Goal: Information Seeking & Learning: Find specific page/section

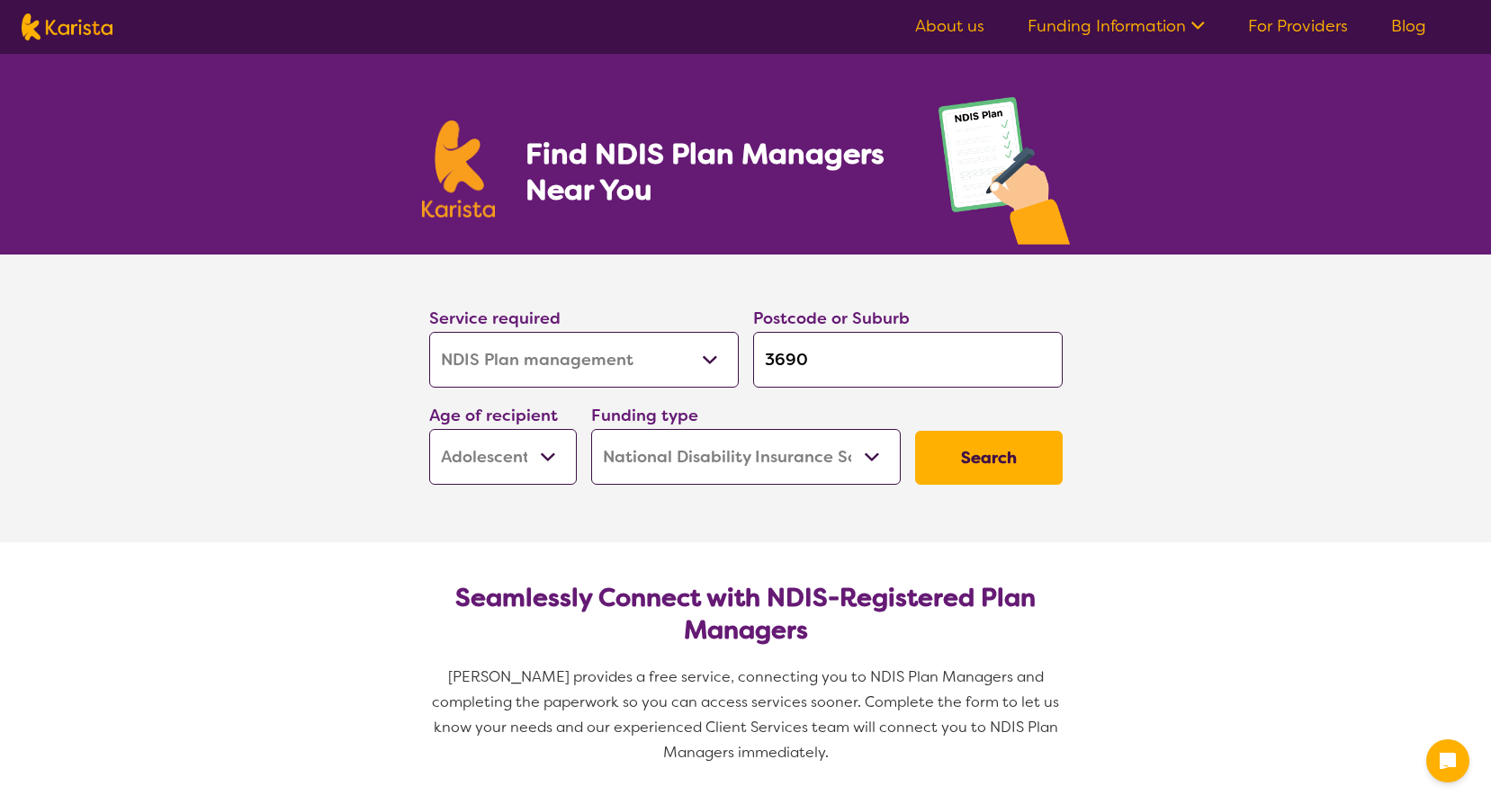
select select "NDIS Plan management"
select select "AS"
select select "NDIS"
select select "NDIS Plan management"
select select "AS"
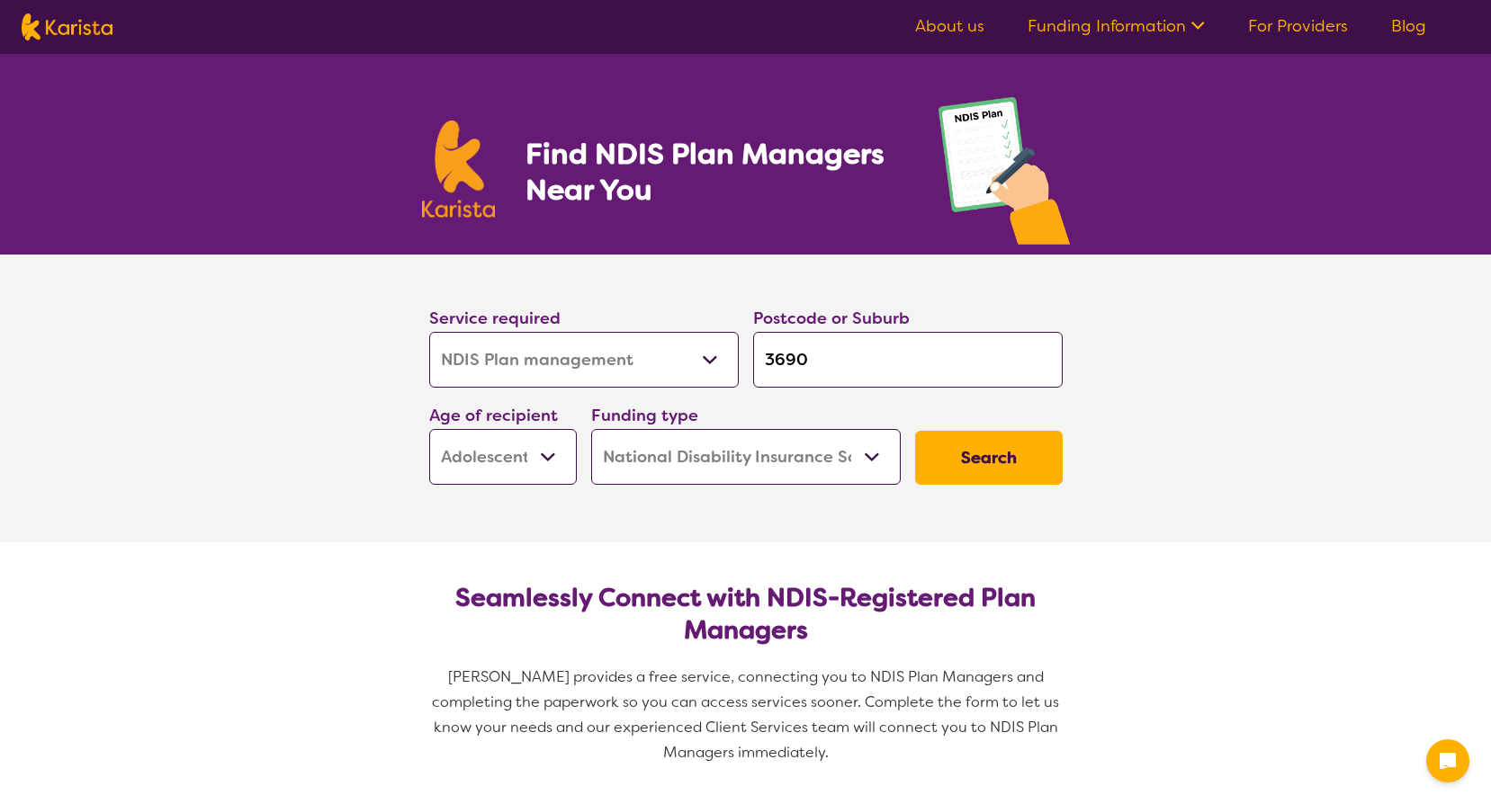
select select "NDIS"
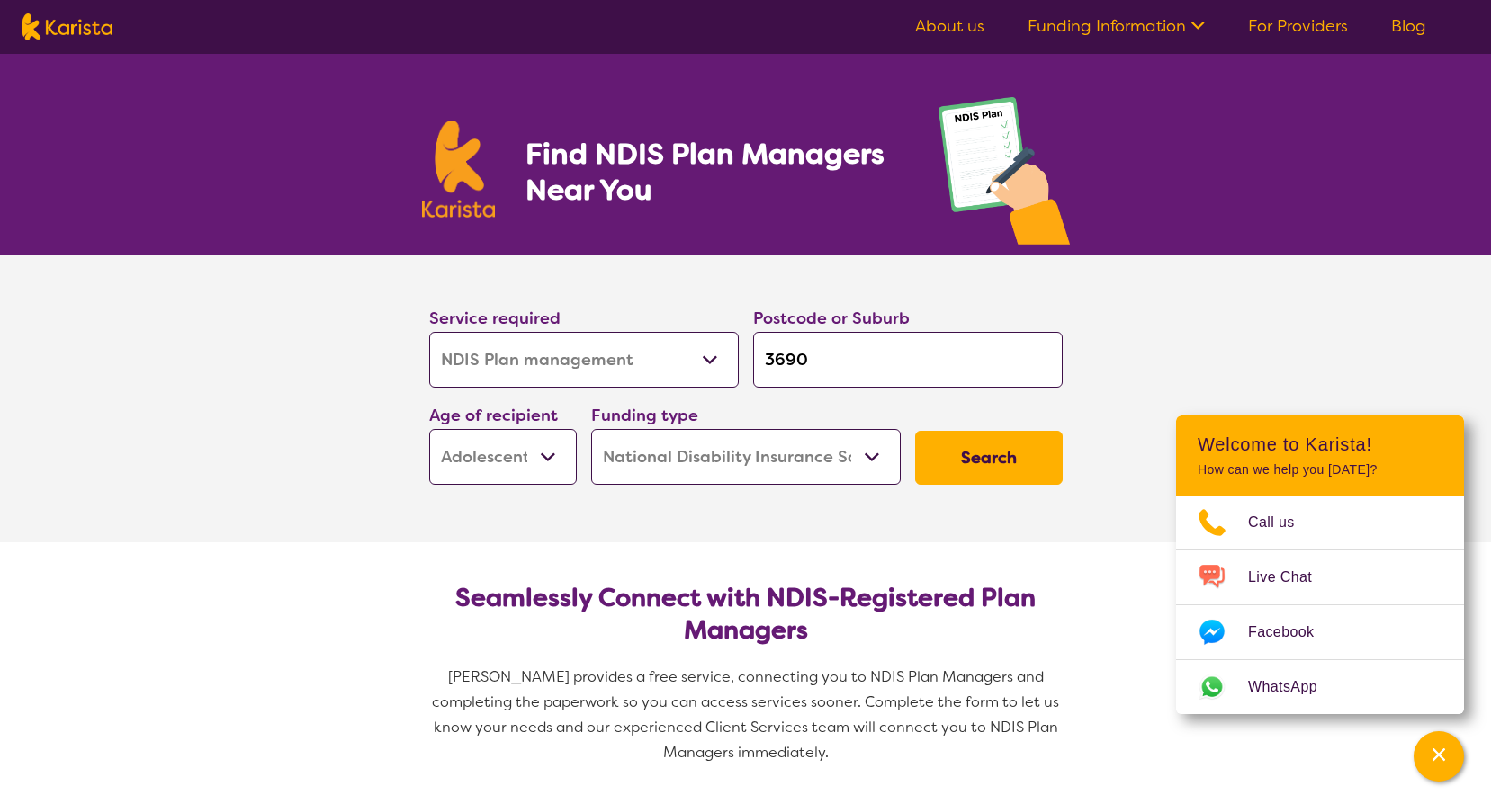
click at [550, 460] on select "Early Childhood - 0 to 9 Child - 10 to 11 Adolescent - 12 to 17 Adult - 18 to 6…" at bounding box center [503, 457] width 148 height 56
select select "EC"
click at [429, 429] on select "Early Childhood - 0 to 9 Child - 10 to 11 Adolescent - 12 to 17 Adult - 18 to 6…" at bounding box center [503, 457] width 148 height 56
select select "EC"
click at [566, 469] on select "Early Childhood - 0 to 9 Child - 10 to 11 Adolescent - 12 to 17 Adult - 18 to 6…" at bounding box center [503, 457] width 148 height 56
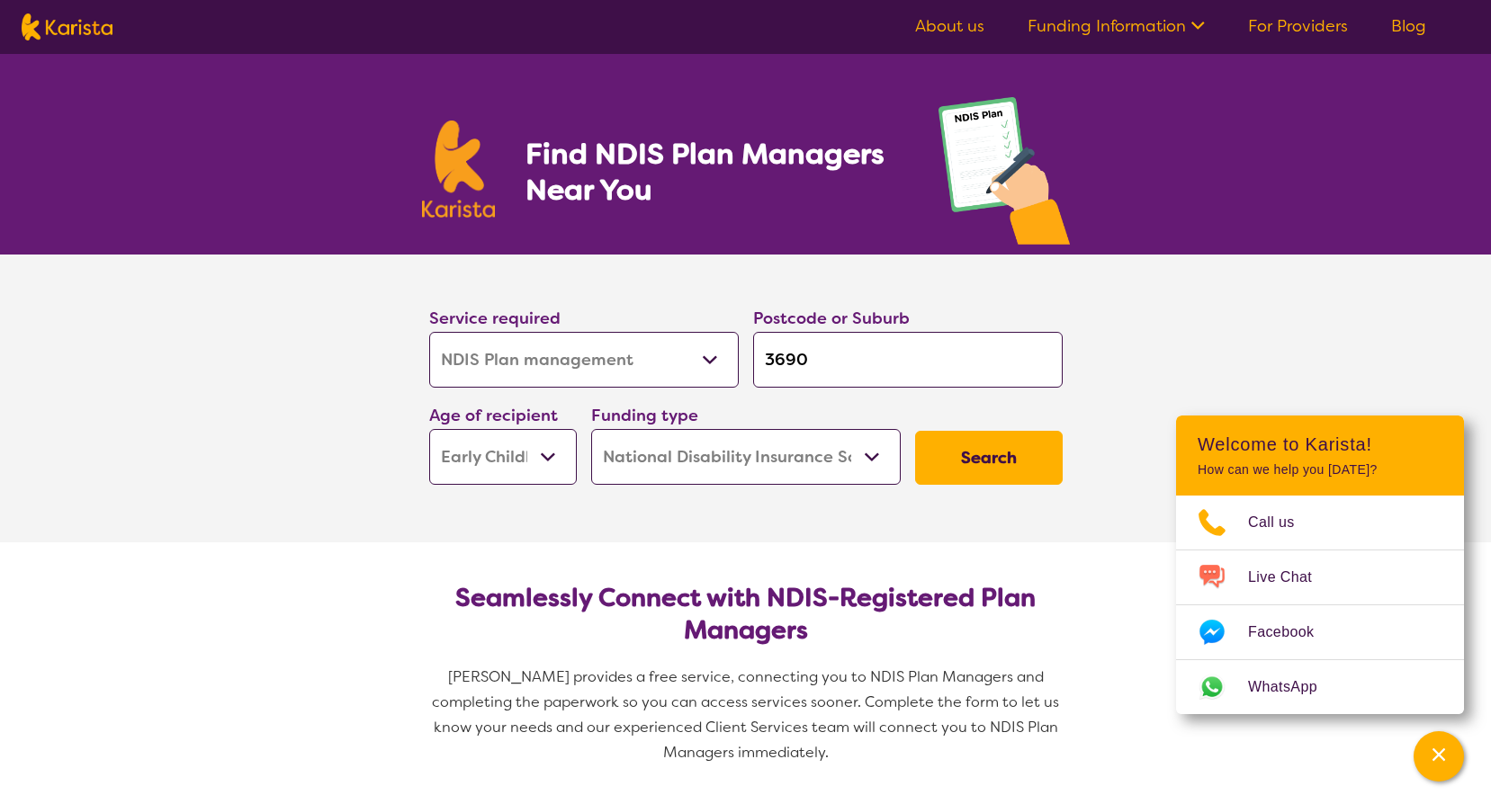
select select
click at [429, 429] on select "Early Childhood - 0 to 9 Child - 10 to 11 Adolescent - 12 to 17 Adult - 18 to 6…" at bounding box center [503, 457] width 148 height 56
select select
click at [679, 450] on select "Home Care Package (HCP) National Disability Insurance Scheme (NDIS) I don't know" at bounding box center [745, 457] width 309 height 56
click at [591, 429] on select "Home Care Package (HCP) National Disability Insurance Scheme (NDIS) I don't know" at bounding box center [745, 457] width 309 height 56
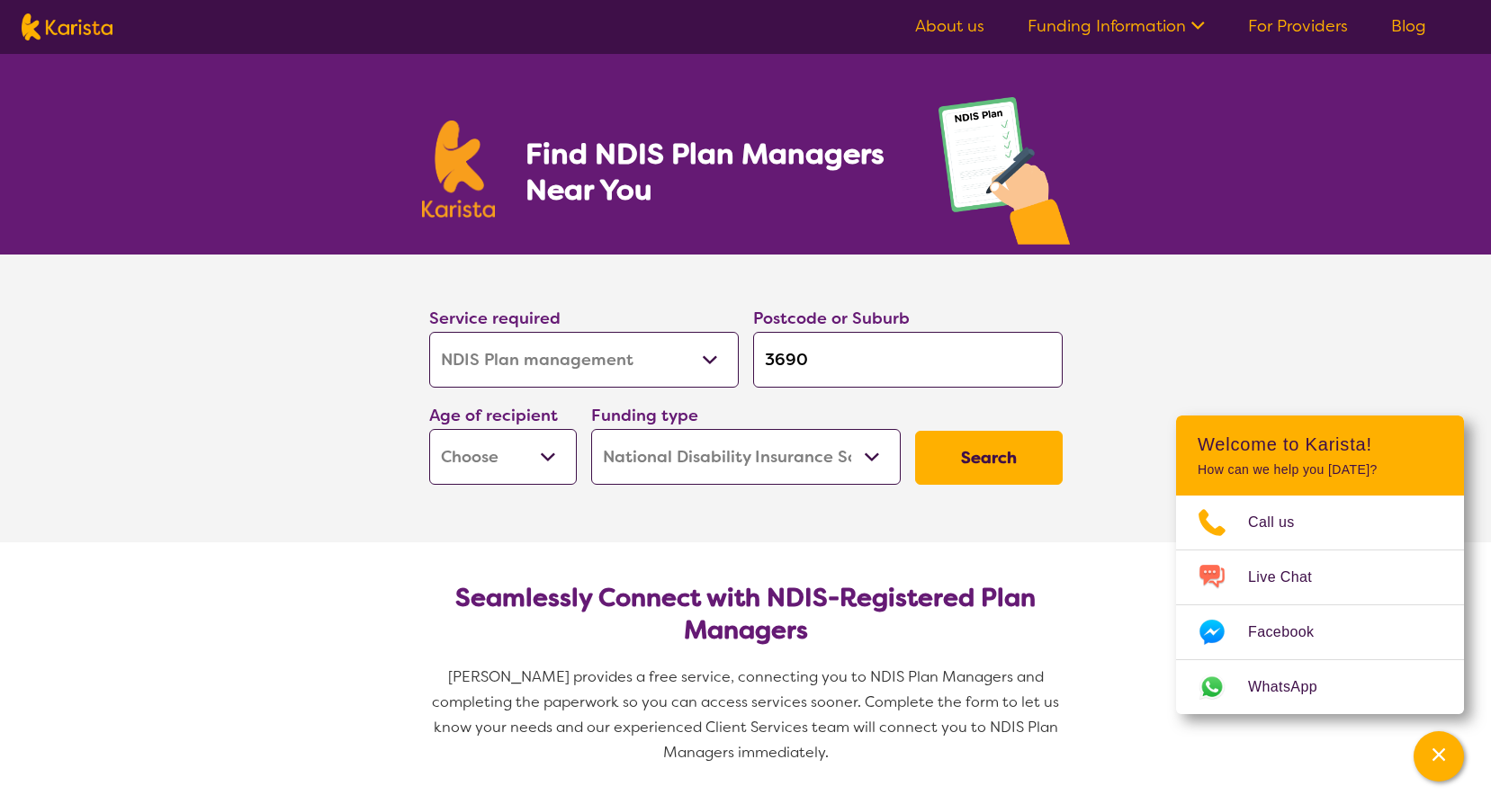
click at [992, 453] on button "Search" at bounding box center [989, 458] width 148 height 54
click at [553, 460] on select "Early Childhood - 0 to 9 Child - 10 to 11 Adolescent - 12 to 17 Adult - 18 to 6…" at bounding box center [503, 457] width 148 height 56
select select "AD"
click at [429, 429] on select "Early Childhood - 0 to 9 Child - 10 to 11 Adolescent - 12 to 17 Adult - 18 to 6…" at bounding box center [503, 457] width 148 height 56
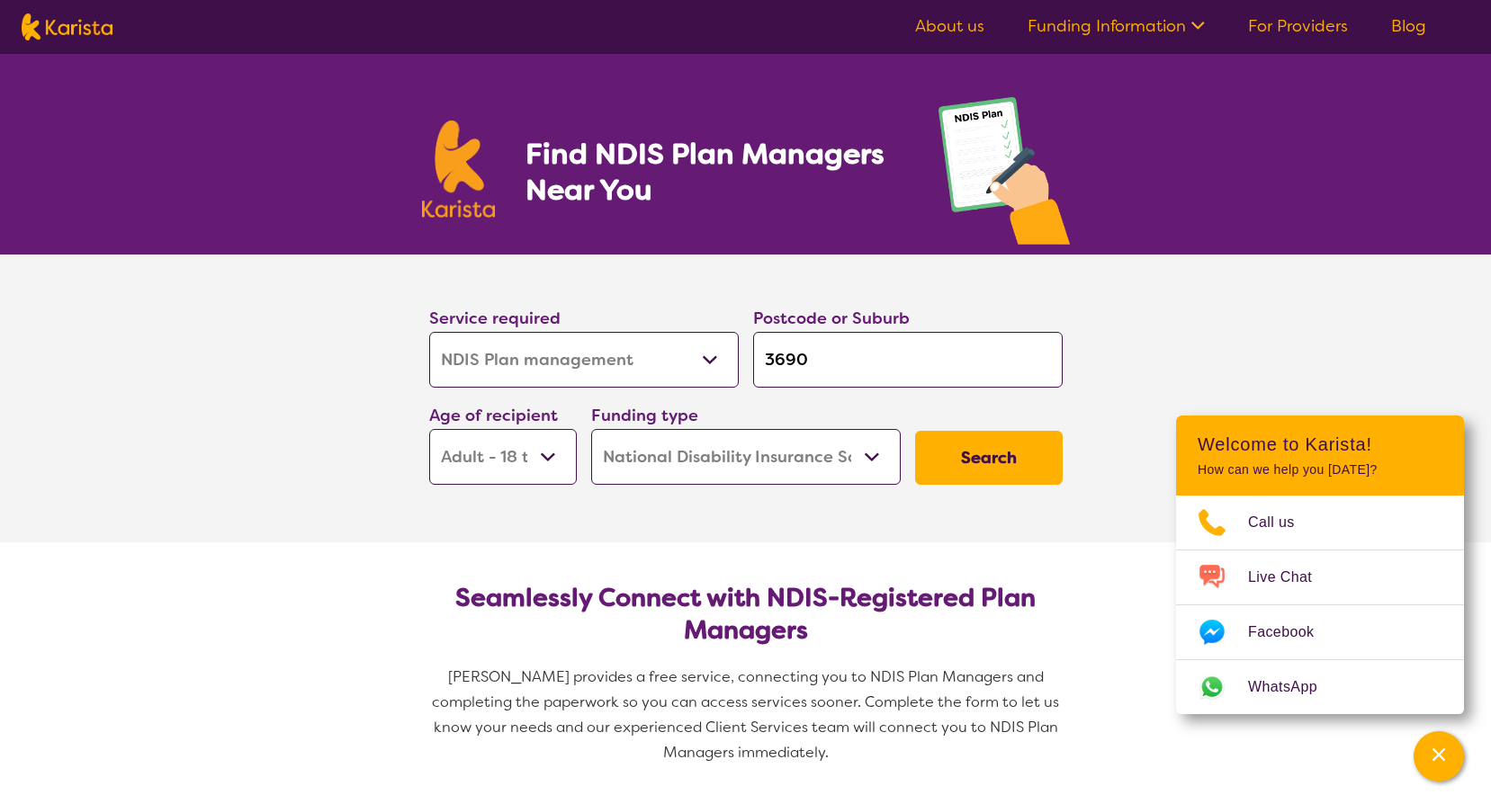
select select "AD"
click at [949, 448] on button "Search" at bounding box center [989, 458] width 148 height 54
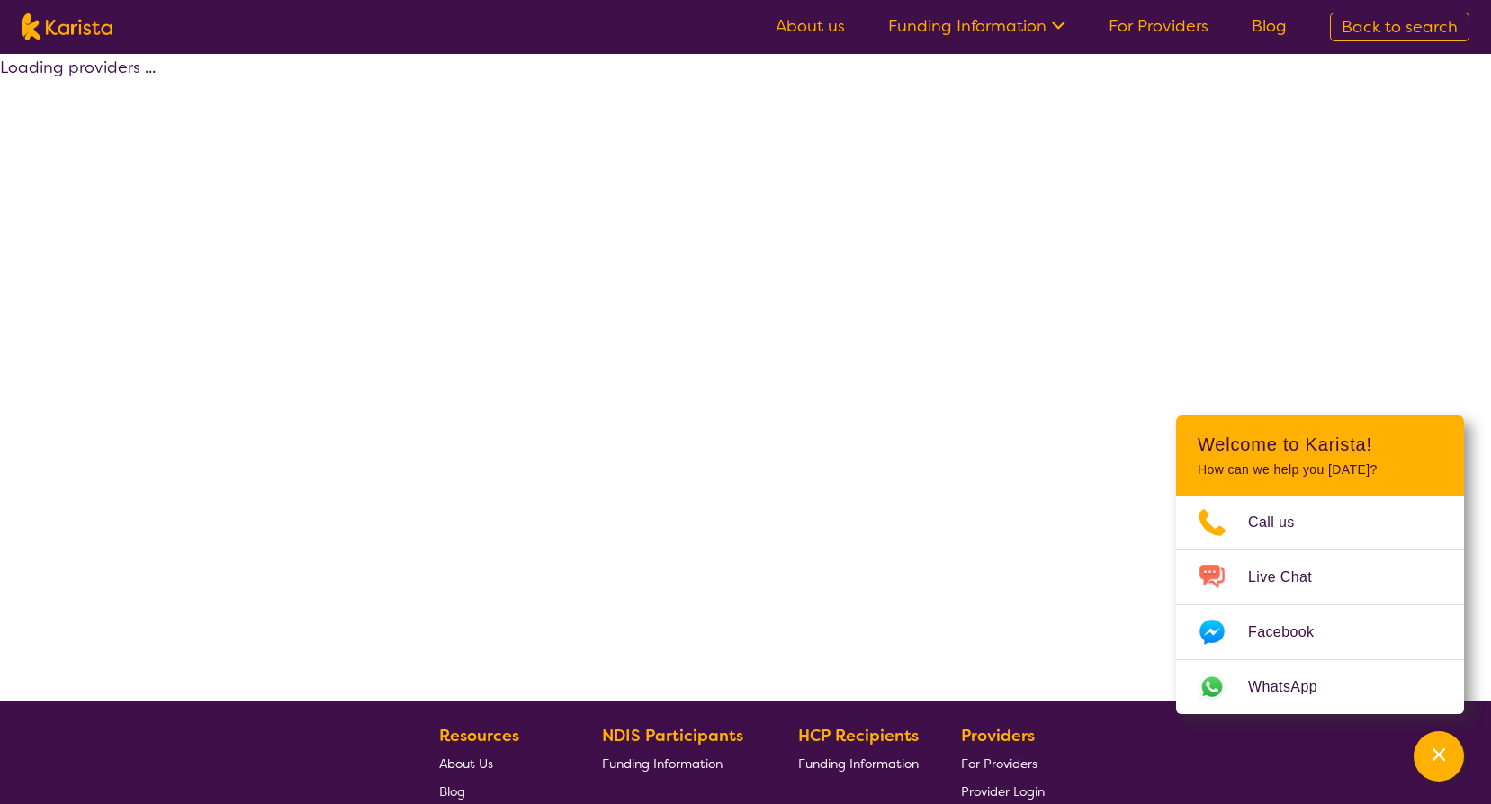
select select "by_score"
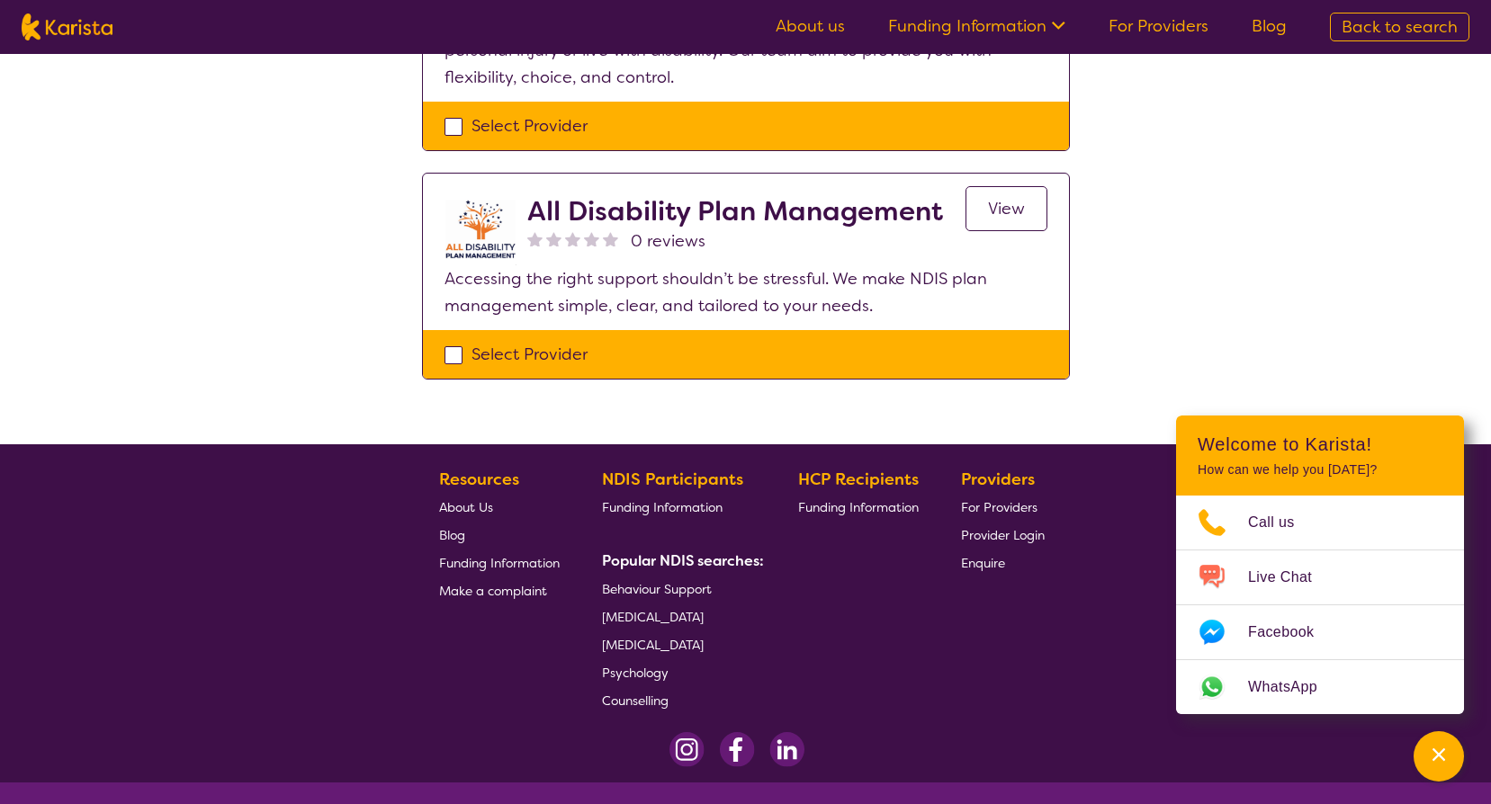
scroll to position [1689, 0]
